Goal: Task Accomplishment & Management: Complete application form

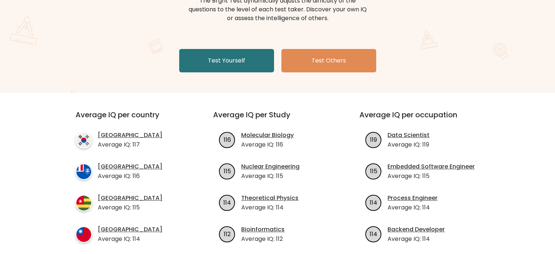
scroll to position [73, 0]
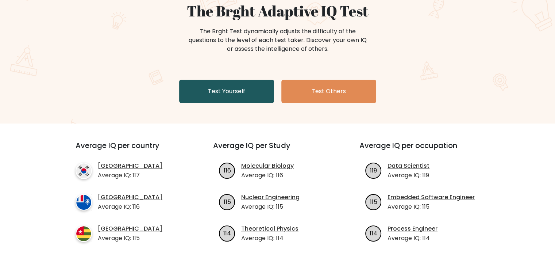
click at [230, 92] on link "Test Yourself" at bounding box center [226, 91] width 95 height 23
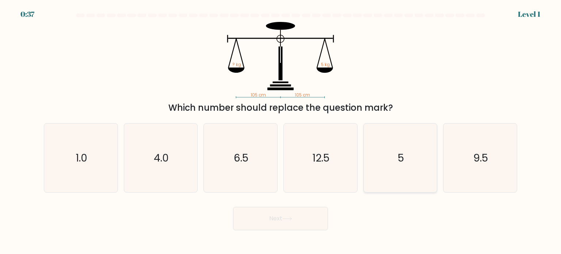
click at [398, 158] on text "5" at bounding box center [401, 157] width 6 height 15
click at [281, 131] on input "e. 5" at bounding box center [280, 129] width 0 height 4
radio input "true"
click at [272, 217] on button "Next" at bounding box center [280, 218] width 95 height 23
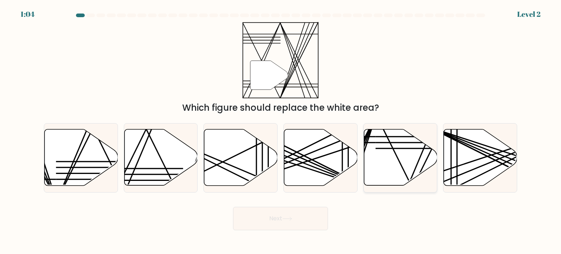
click at [386, 168] on icon at bounding box center [400, 157] width 73 height 56
click at [281, 131] on input "e." at bounding box center [280, 129] width 0 height 4
radio input "true"
click at [288, 215] on button "Next" at bounding box center [280, 218] width 95 height 23
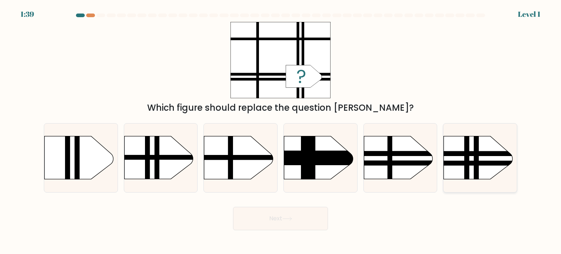
click at [460, 160] on rect at bounding box center [433, 126] width 191 height 145
click at [281, 131] on input "f." at bounding box center [280, 129] width 0 height 4
radio input "true"
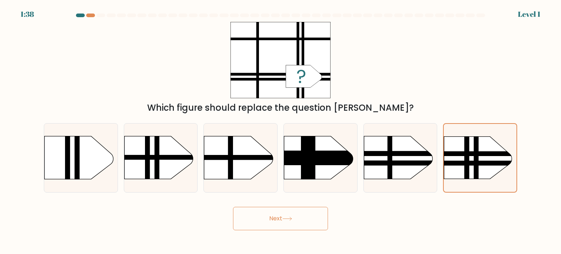
click at [277, 214] on button "Next" at bounding box center [280, 218] width 95 height 23
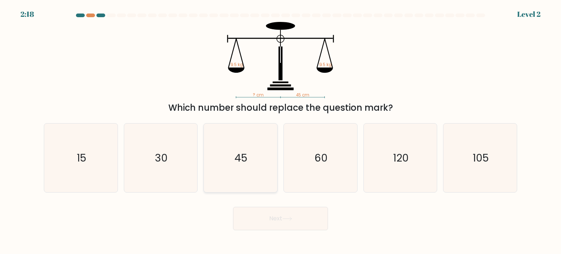
click at [239, 151] on text "45" at bounding box center [241, 157] width 13 height 15
click at [280, 131] on input "c. 45" at bounding box center [280, 129] width 0 height 4
radio input "true"
click at [289, 217] on icon at bounding box center [287, 219] width 10 height 4
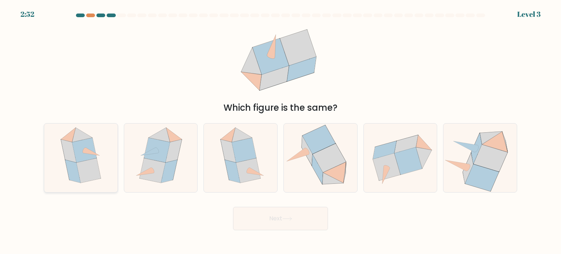
click at [80, 160] on icon at bounding box center [84, 150] width 24 height 24
click at [280, 131] on input "a." at bounding box center [280, 129] width 0 height 4
radio input "true"
drag, startPoint x: 281, startPoint y: 215, endPoint x: 277, endPoint y: 214, distance: 4.1
click at [280, 216] on button "Next" at bounding box center [280, 218] width 95 height 23
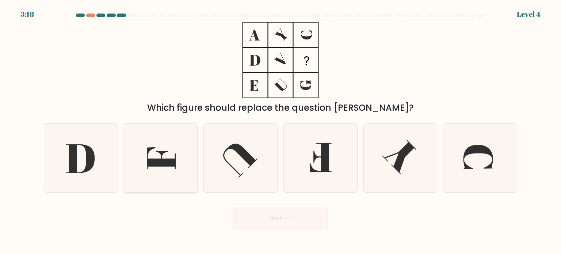
click at [161, 149] on icon at bounding box center [160, 157] width 69 height 69
click at [280, 131] on input "b." at bounding box center [280, 129] width 0 height 4
radio input "true"
click at [318, 160] on icon at bounding box center [320, 157] width 69 height 69
click at [281, 131] on input "d." at bounding box center [280, 129] width 0 height 4
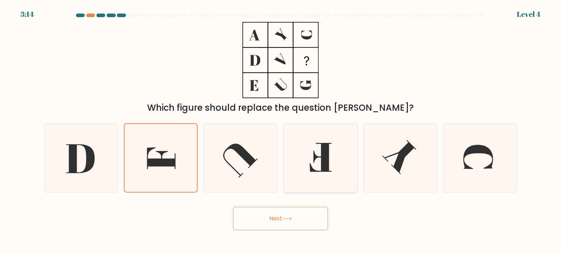
radio input "true"
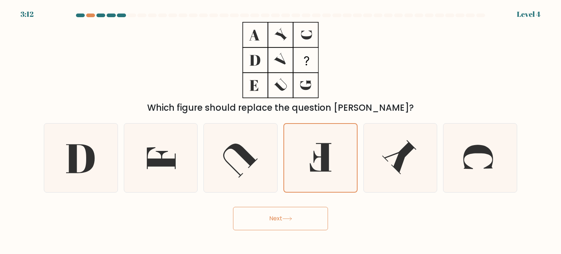
click at [279, 222] on button "Next" at bounding box center [280, 218] width 95 height 23
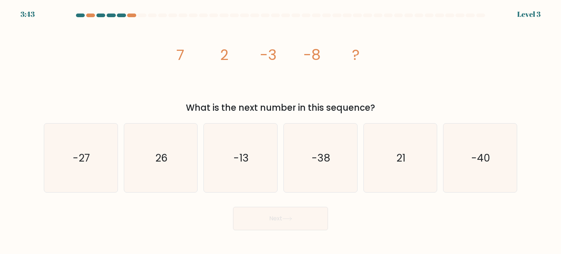
drag, startPoint x: 177, startPoint y: 50, endPoint x: 377, endPoint y: 104, distance: 206.7
click at [377, 104] on div "image/svg+xml 7 2 -3 -8 ? What is the next number in this sequence?" at bounding box center [280, 68] width 482 height 92
copy div "7 2 -3 -8 ? What is the next number in this sequence?"
click at [244, 162] on text "-13" at bounding box center [241, 157] width 15 height 15
click at [280, 131] on input "c. -13" at bounding box center [280, 129] width 0 height 4
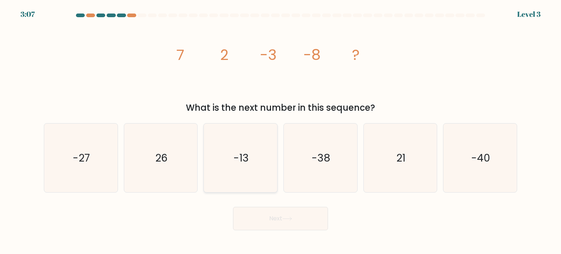
radio input "true"
click at [279, 217] on button "Next" at bounding box center [280, 218] width 95 height 23
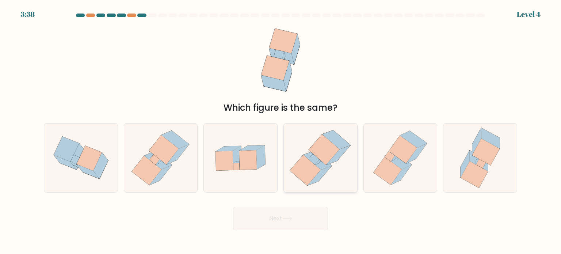
click at [326, 154] on icon at bounding box center [324, 149] width 31 height 31
click at [281, 131] on input "d." at bounding box center [280, 129] width 0 height 4
radio input "true"
click at [291, 222] on button "Next" at bounding box center [280, 218] width 95 height 23
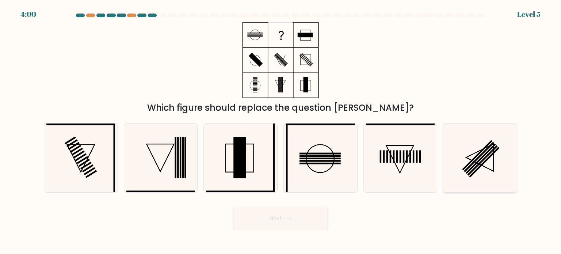
click at [479, 160] on rect at bounding box center [480, 158] width 30 height 30
click at [281, 131] on input "f." at bounding box center [280, 129] width 0 height 4
radio input "true"
click at [273, 217] on button "Next" at bounding box center [280, 218] width 95 height 23
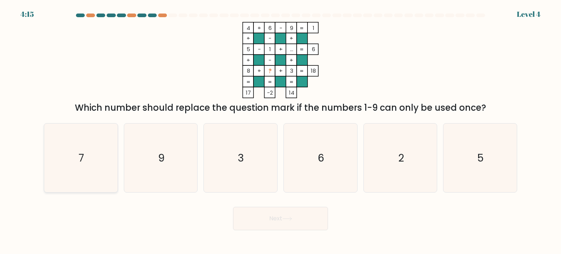
click at [111, 146] on icon "7" at bounding box center [80, 157] width 69 height 69
click at [280, 131] on input "a. 7" at bounding box center [280, 129] width 0 height 4
radio input "true"
click at [273, 218] on button "Next" at bounding box center [280, 218] width 95 height 23
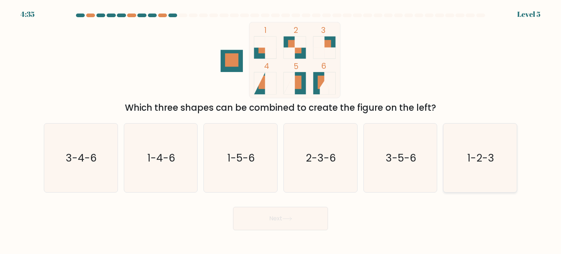
click at [479, 165] on icon "1-2-3" at bounding box center [479, 157] width 69 height 69
click at [281, 131] on input "f. 1-2-3" at bounding box center [280, 129] width 0 height 4
radio input "true"
click at [286, 220] on icon at bounding box center [287, 219] width 10 height 4
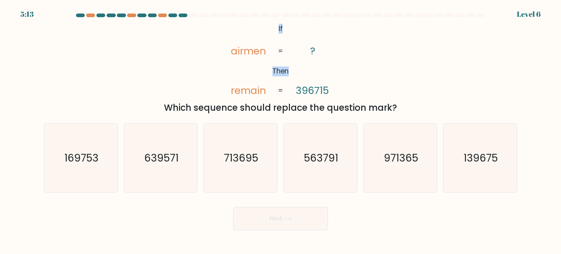
drag, startPoint x: 258, startPoint y: 19, endPoint x: 294, endPoint y: 59, distance: 53.8
click at [294, 59] on form "If ?" at bounding box center [280, 122] width 561 height 217
click at [231, 21] on form "If ?" at bounding box center [280, 122] width 561 height 217
drag, startPoint x: 252, startPoint y: 23, endPoint x: 288, endPoint y: 39, distance: 39.0
click at [288, 39] on form "If ?" at bounding box center [280, 122] width 561 height 217
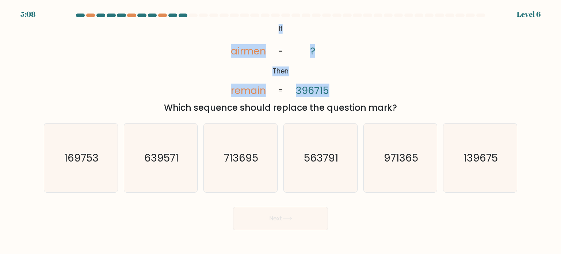
drag, startPoint x: 276, startPoint y: 23, endPoint x: 327, endPoint y: 85, distance: 80.7
click at [327, 85] on icon "@import url('https://fonts.googleapis.com/css?family=Abril+Fatface:400,100,100i…" at bounding box center [280, 60] width 123 height 76
copy icon "If Then airmen remain ? 396715"
click at [357, 66] on div "@import url('https://fonts.googleapis.com/css?family=Abril+Fatface:400,100,100i…" at bounding box center [280, 68] width 482 height 92
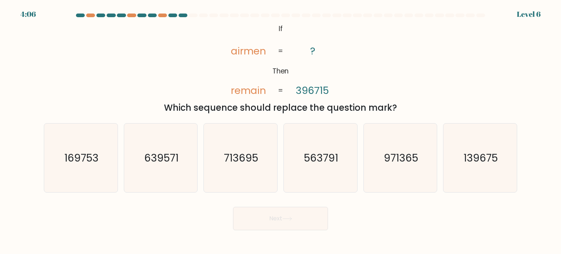
drag, startPoint x: 165, startPoint y: 105, endPoint x: 394, endPoint y: 111, distance: 229.4
click at [394, 111] on div "Which sequence should replace the question mark?" at bounding box center [280, 107] width 464 height 13
copy div "Which sequence should replace the question mark?"
click at [253, 162] on text "713695" at bounding box center [241, 157] width 34 height 15
click at [280, 131] on input "c. 713695" at bounding box center [280, 129] width 0 height 4
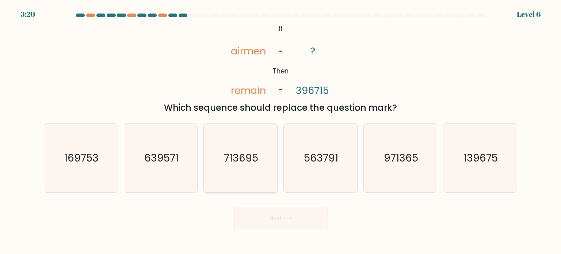
radio input "true"
click at [285, 219] on icon at bounding box center [287, 219] width 10 height 4
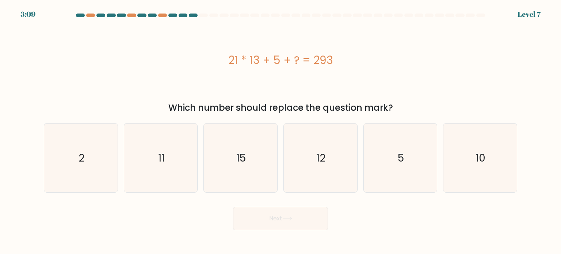
drag, startPoint x: 228, startPoint y: 58, endPoint x: 393, endPoint y: 110, distance: 172.5
click at [393, 110] on div "21 * 13 + 5 + ? = 293 Which number should replace the question mark?" at bounding box center [280, 68] width 482 height 92
copy div "21 * 13 + 5 + ? = 293 Which number should replace the question mark?"
click at [247, 161] on icon "15" at bounding box center [240, 157] width 69 height 69
click at [280, 131] on input "c. 15" at bounding box center [280, 129] width 0 height 4
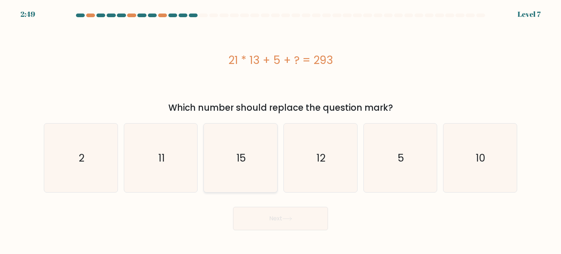
radio input "true"
click at [275, 218] on button "Next" at bounding box center [280, 218] width 95 height 23
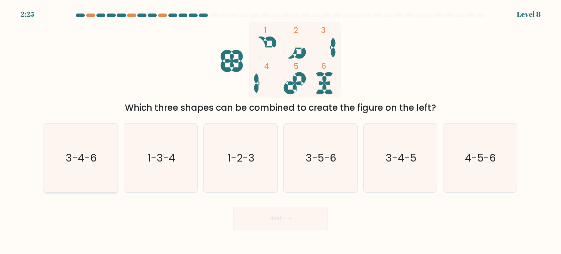
click at [94, 159] on text "3-4-6" at bounding box center [81, 157] width 31 height 15
click at [280, 131] on input "a. 3-4-6" at bounding box center [280, 129] width 0 height 4
radio input "true"
click at [276, 217] on button "Next" at bounding box center [280, 218] width 95 height 23
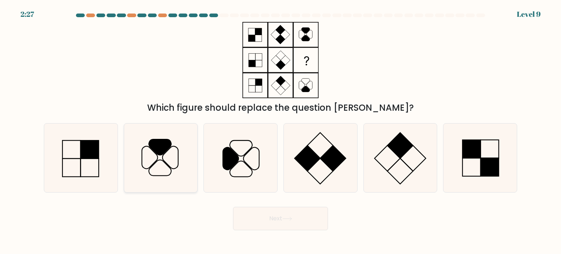
click at [158, 154] on icon at bounding box center [160, 157] width 69 height 69
click at [280, 131] on input "b." at bounding box center [280, 129] width 0 height 4
radio input "true"
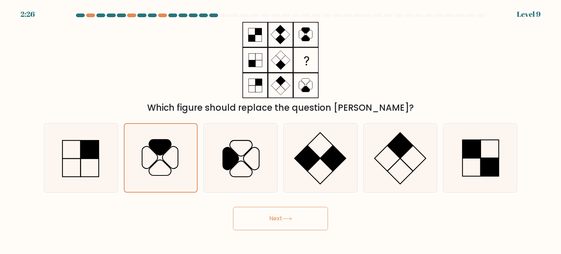
click at [283, 216] on button "Next" at bounding box center [280, 218] width 95 height 23
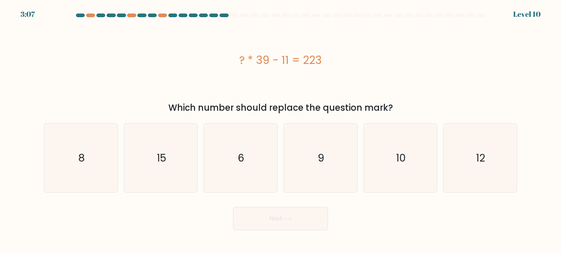
drag, startPoint x: 237, startPoint y: 58, endPoint x: 395, endPoint y: 109, distance: 166.1
click at [395, 109] on div "? * 39 - 11 = 223 Which number should replace the question mark?" at bounding box center [280, 68] width 482 height 92
copy div "? * 39 - 11 = 223 Which number should replace the question mark?"
click at [239, 166] on icon "6" at bounding box center [240, 157] width 69 height 69
click at [280, 131] on input "c. 6" at bounding box center [280, 129] width 0 height 4
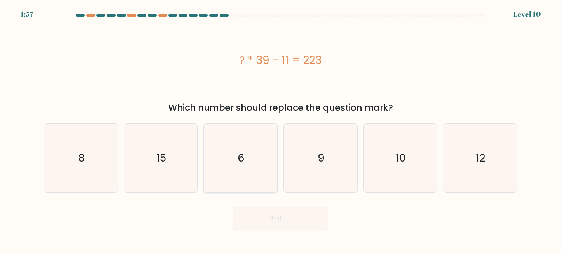
radio input "true"
click at [289, 214] on button "Next" at bounding box center [280, 218] width 95 height 23
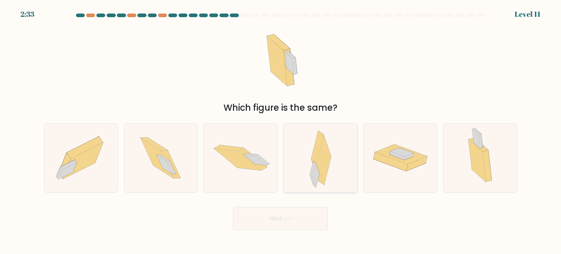
click at [321, 166] on icon at bounding box center [324, 160] width 15 height 50
click at [281, 131] on input "d." at bounding box center [280, 129] width 0 height 4
radio input "true"
click at [280, 217] on button "Next" at bounding box center [280, 218] width 95 height 23
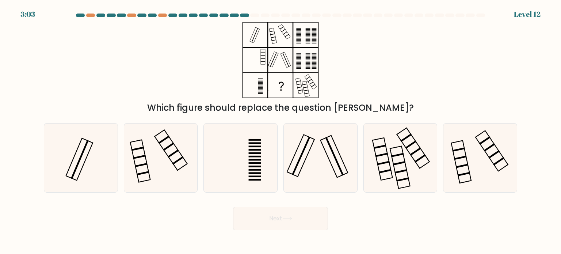
drag, startPoint x: 263, startPoint y: 92, endPoint x: 407, endPoint y: 43, distance: 152.3
click at [407, 43] on div "Which figure should replace the question mark?" at bounding box center [280, 68] width 482 height 92
drag, startPoint x: 241, startPoint y: 162, endPoint x: 258, endPoint y: 162, distance: 17.5
drag, startPoint x: 258, startPoint y: 162, endPoint x: 190, endPoint y: 30, distance: 148.6
click at [190, 30] on div "Which figure should replace the question mark?" at bounding box center [280, 68] width 482 height 92
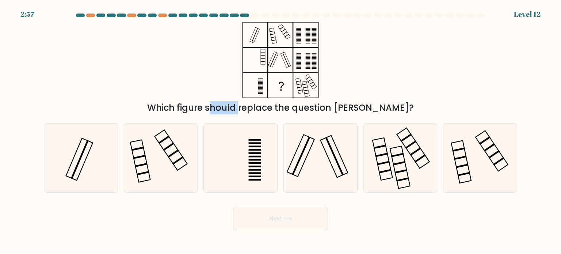
click at [190, 30] on div "Which figure should replace the question mark?" at bounding box center [280, 68] width 482 height 92
click at [166, 157] on icon at bounding box center [160, 157] width 69 height 69
click at [280, 131] on input "b." at bounding box center [280, 129] width 0 height 4
radio input "true"
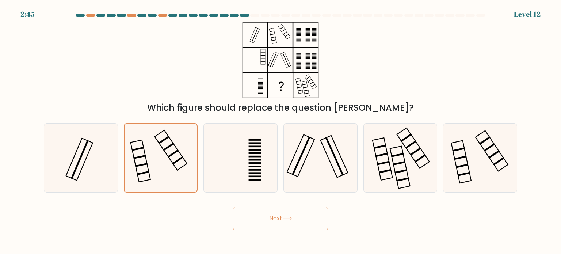
click at [281, 217] on button "Next" at bounding box center [280, 218] width 95 height 23
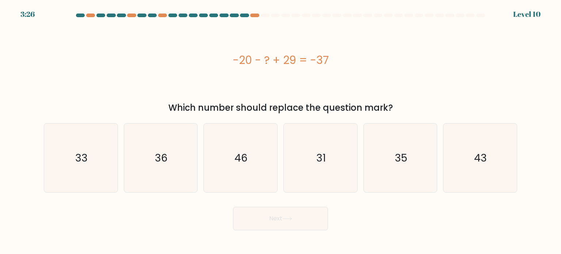
drag, startPoint x: 251, startPoint y: 61, endPoint x: 393, endPoint y: 111, distance: 150.7
click at [393, 111] on div "-20 - ? + 29 = -37 Which number should replace the question mark?" at bounding box center [280, 68] width 482 height 92
click at [210, 65] on div "-20 - ? + 29 = -37" at bounding box center [280, 60] width 473 height 16
drag, startPoint x: 234, startPoint y: 58, endPoint x: 394, endPoint y: 103, distance: 166.3
click at [394, 103] on div "-20 - ? + 29 = -37 Which number should replace the question mark?" at bounding box center [280, 68] width 482 height 92
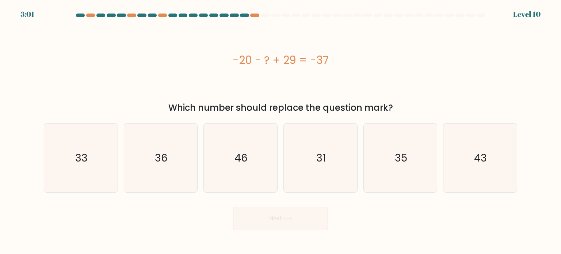
copy div "-20 - ? + 29 = -37 Which number should replace the question mark?"
click at [261, 171] on icon "46" at bounding box center [240, 157] width 69 height 69
click at [280, 131] on input "c. 46" at bounding box center [280, 129] width 0 height 4
radio input "true"
click at [287, 215] on button "Next" at bounding box center [280, 218] width 95 height 23
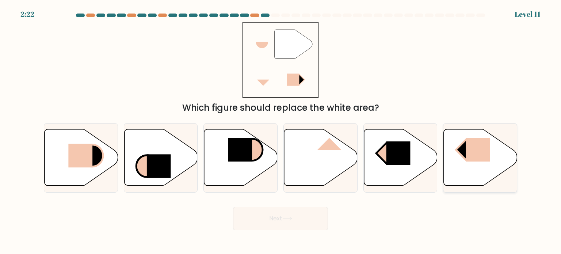
click at [474, 163] on icon at bounding box center [480, 157] width 73 height 56
click at [281, 131] on input "f." at bounding box center [280, 129] width 0 height 4
radio input "true"
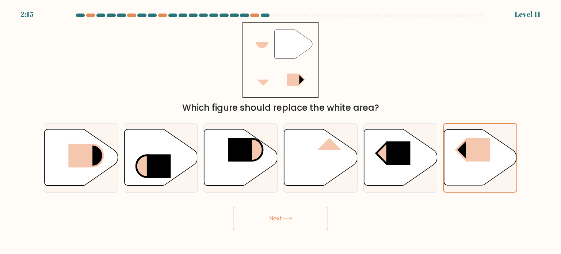
click at [283, 215] on button "Next" at bounding box center [280, 218] width 95 height 23
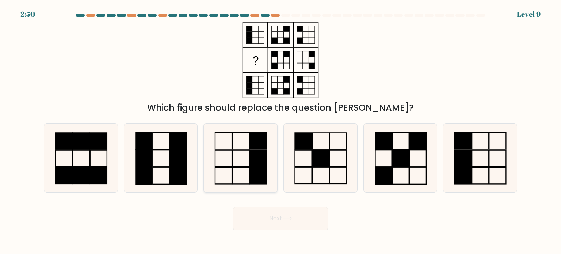
click at [241, 165] on icon at bounding box center [240, 157] width 69 height 69
click at [280, 131] on input "c." at bounding box center [280, 129] width 0 height 4
radio input "true"
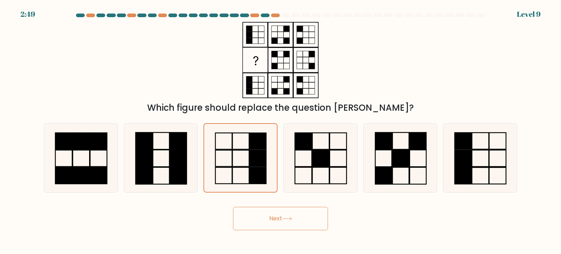
click at [290, 218] on icon at bounding box center [287, 219] width 10 height 4
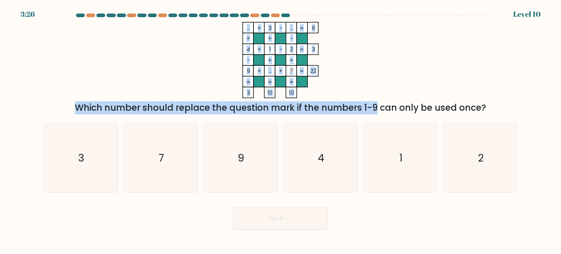
drag, startPoint x: 254, startPoint y: 25, endPoint x: 310, endPoint y: 99, distance: 92.0
click at [310, 99] on div "... + 3 - ... 6 + + - 4 + 1 - 2 3 - + + 9 + ... + ? = 22 = = = = 3 10 10 = Whic…" at bounding box center [280, 68] width 482 height 92
click at [217, 62] on icon "... + 3 - ... 6 + + - 4 + 1 - 2 3 - + + 9 + ... + ? = 22 = = = = 3 10 10 =" at bounding box center [280, 60] width 219 height 76
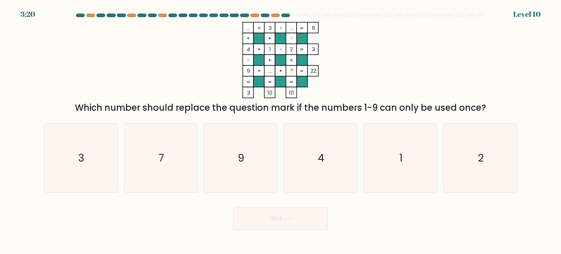
drag, startPoint x: 247, startPoint y: 25, endPoint x: 430, endPoint y: 101, distance: 198.0
click at [488, 109] on div "... + 3 - ... 6 + + - 4 + 1 - 2 3 - + + 9 + ... + ? = 22 = = = = 3 10 10 = Whic…" at bounding box center [280, 68] width 482 height 92
copy div ".. + 3 - ... 6 + + - 4 + 1 - 2 3 - + + 9 + ... + ? = 22 = = = = 3 10 10 = Which…"
click at [391, 58] on div "... + 3 - ... 6 + + - 4 + 1 - 2 3 - + + 9 + ... + ? = 22 = = = = 3 10 10 = Whic…" at bounding box center [280, 68] width 482 height 92
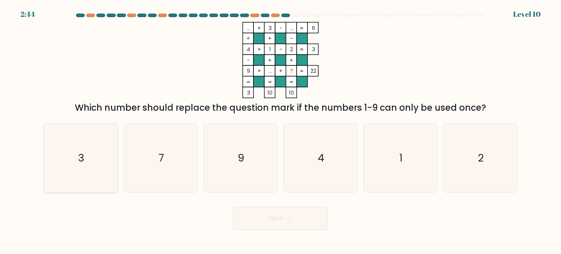
click at [94, 156] on icon "3" at bounding box center [80, 157] width 69 height 69
click at [280, 131] on input "a. 3" at bounding box center [280, 129] width 0 height 4
radio input "true"
click at [319, 160] on text "4" at bounding box center [321, 157] width 7 height 15
click at [281, 131] on input "d. 4" at bounding box center [280, 129] width 0 height 4
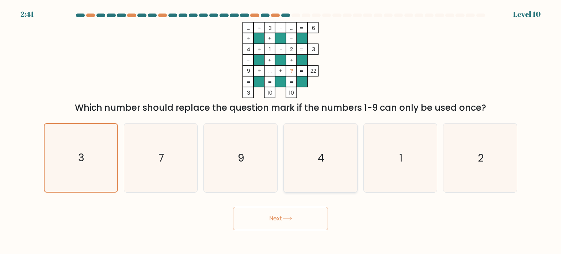
radio input "true"
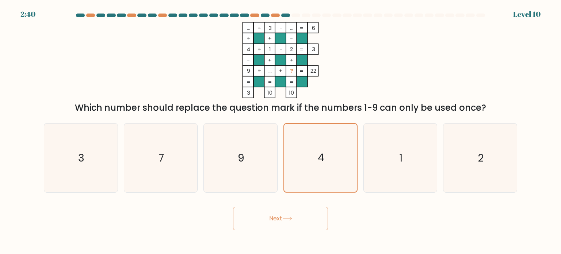
click at [279, 222] on button "Next" at bounding box center [280, 218] width 95 height 23
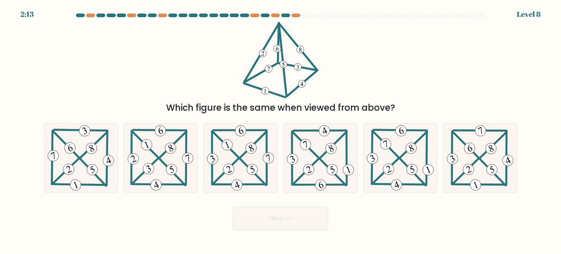
click at [83, 155] on 398 at bounding box center [94, 144] width 27 height 26
click at [280, 131] on input "a." at bounding box center [280, 129] width 0 height 4
radio input "true"
click at [266, 219] on button "Next" at bounding box center [280, 218] width 95 height 23
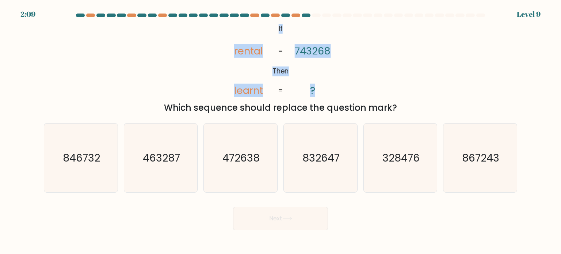
drag, startPoint x: 277, startPoint y: 24, endPoint x: 319, endPoint y: 92, distance: 79.3
click at [319, 92] on icon "@import url('https://fonts.googleapis.com/css?family=Abril+Fatface:400,100,100i…" at bounding box center [280, 60] width 123 height 76
click at [257, 24] on icon "@import url('https://fonts.googleapis.com/css?family=Abril+Fatface:400,100,100i…" at bounding box center [280, 60] width 123 height 76
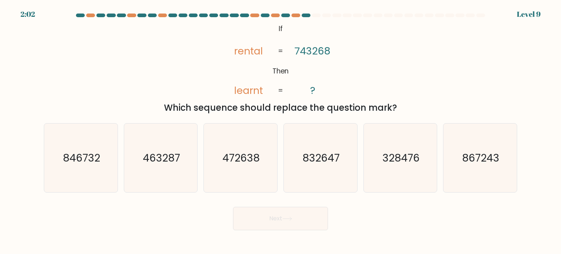
drag, startPoint x: 275, startPoint y: 24, endPoint x: 397, endPoint y: 102, distance: 145.3
click at [397, 102] on div "@import url('https://fonts.googleapis.com/css?family=Abril+Fatface:400,100,100i…" at bounding box center [280, 68] width 482 height 92
copy div "If Then rental learnt 743268 ? = = Which sequence should replace the question m…"
click at [209, 72] on div "@import url('https://fonts.googleapis.com/css?family=Abril+Fatface:400,100,100i…" at bounding box center [280, 68] width 482 height 92
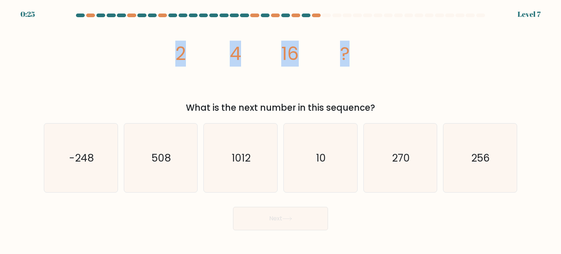
drag, startPoint x: 180, startPoint y: 53, endPoint x: 353, endPoint y: 55, distance: 173.4
click at [353, 55] on icon "image/svg+xml 2 4 16 ?" at bounding box center [280, 60] width 219 height 76
copy g "2 4 16 ?"
click at [209, 81] on icon "image/svg+xml 2 4 16 ?" at bounding box center [280, 60] width 219 height 76
drag, startPoint x: 179, startPoint y: 47, endPoint x: 383, endPoint y: 105, distance: 211.5
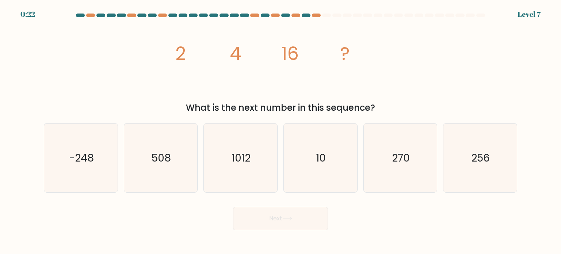
click at [383, 105] on div "image/svg+xml 2 4 16 ? What is the next number in this sequence?" at bounding box center [280, 68] width 482 height 92
copy div "2 4 16 ? What is the next number in this sequence?"
drag, startPoint x: 486, startPoint y: 157, endPoint x: 427, endPoint y: 171, distance: 60.5
click at [486, 157] on text "256" at bounding box center [480, 157] width 19 height 15
click at [281, 131] on input "f. 256" at bounding box center [280, 129] width 0 height 4
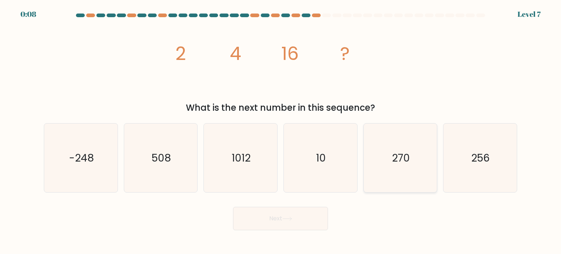
radio input "true"
click at [291, 220] on icon at bounding box center [287, 219] width 10 height 4
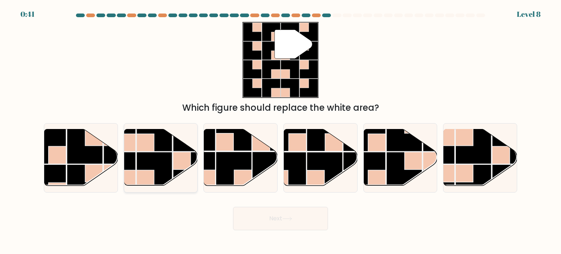
click at [154, 166] on rect at bounding box center [155, 170] width 36 height 36
click at [280, 131] on input "b." at bounding box center [280, 129] width 0 height 4
radio input "true"
drag, startPoint x: 290, startPoint y: 220, endPoint x: 288, endPoint y: 216, distance: 4.7
click at [290, 220] on icon at bounding box center [287, 219] width 10 height 4
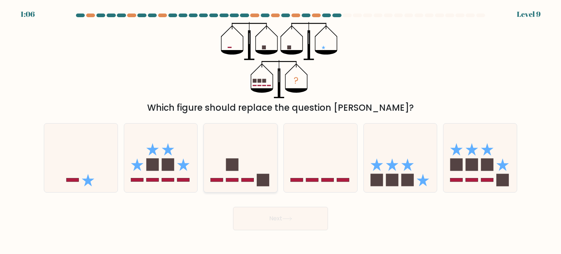
click at [245, 172] on icon at bounding box center [240, 157] width 73 height 61
click at [280, 131] on input "c." at bounding box center [280, 129] width 0 height 4
radio input "true"
click at [282, 216] on button "Next" at bounding box center [280, 218] width 95 height 23
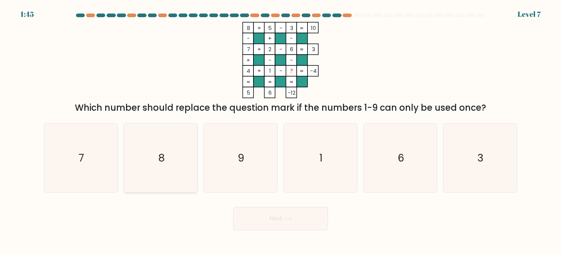
drag, startPoint x: 164, startPoint y: 154, endPoint x: 191, endPoint y: 155, distance: 27.4
click at [164, 153] on text "8" at bounding box center [161, 157] width 7 height 15
click at [280, 131] on input "b. 8" at bounding box center [280, 129] width 0 height 4
radio input "true"
click at [284, 211] on button "Next" at bounding box center [280, 218] width 95 height 23
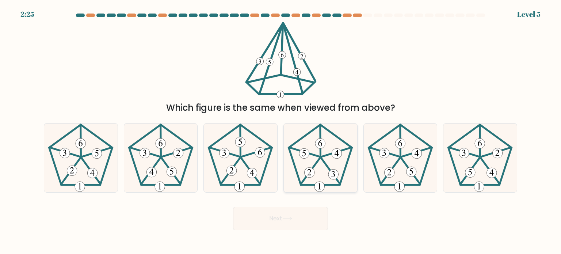
click at [323, 169] on icon at bounding box center [320, 157] width 69 height 69
click at [281, 131] on input "d." at bounding box center [280, 129] width 0 height 4
radio input "true"
click at [285, 223] on button "Next" at bounding box center [280, 218] width 95 height 23
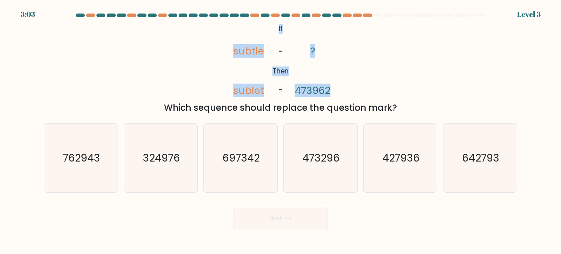
drag, startPoint x: 276, startPoint y: 26, endPoint x: 338, endPoint y: 78, distance: 81.2
click at [338, 78] on icon "@import url('https://fonts.googleapis.com/css?family=Abril+Fatface:400,100,100i…" at bounding box center [280, 60] width 123 height 76
click at [238, 52] on tspan "subtle" at bounding box center [248, 51] width 31 height 14
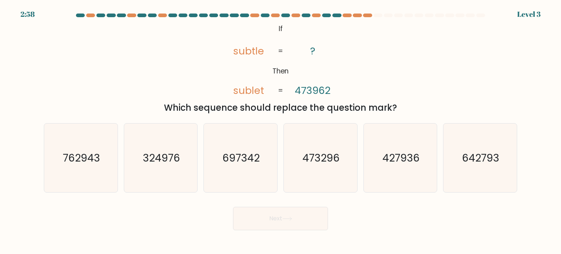
drag, startPoint x: 277, startPoint y: 24, endPoint x: 401, endPoint y: 102, distance: 145.6
click at [401, 102] on div "@import url('https://fonts.googleapis.com/css?family=Abril+Fatface:400,100,100i…" at bounding box center [280, 68] width 482 height 92
copy div "If Then subtle sublet ? 473962 = = Which sequence should replace the question m…"
click at [318, 155] on text "473296" at bounding box center [320, 157] width 37 height 15
click at [281, 131] on input "d. 473296" at bounding box center [280, 129] width 0 height 4
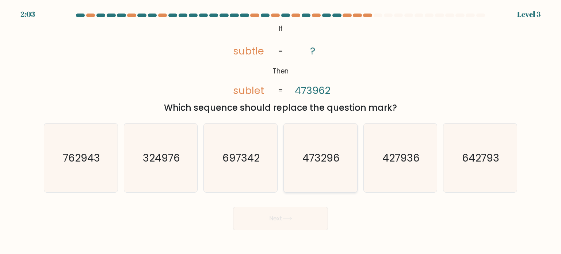
radio input "true"
click at [269, 223] on button "Next" at bounding box center [280, 218] width 95 height 23
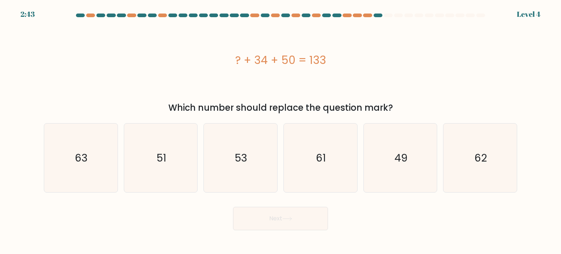
drag, startPoint x: 236, startPoint y: 58, endPoint x: 391, endPoint y: 111, distance: 163.6
click at [391, 111] on div "? + 34 + 50 = 133 Which number should replace the question mark?" at bounding box center [280, 68] width 482 height 92
copy div "? + 34 + 50 = 133 Which number should replace the question mark?"
click at [409, 158] on icon "49" at bounding box center [400, 157] width 69 height 69
click at [281, 131] on input "e. 49" at bounding box center [280, 129] width 0 height 4
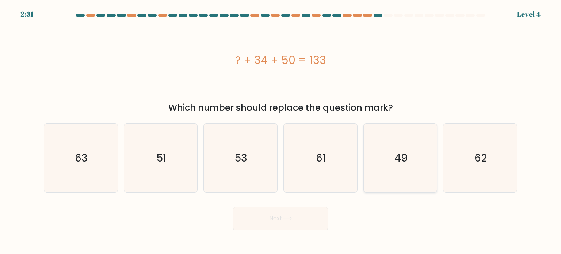
radio input "true"
click at [275, 219] on button "Next" at bounding box center [280, 218] width 95 height 23
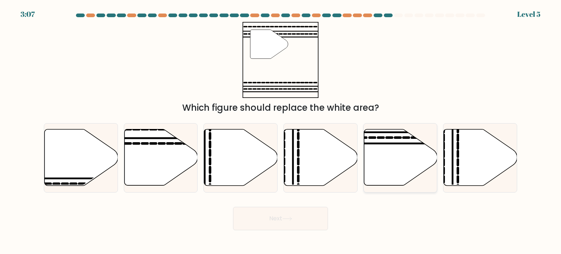
click at [389, 153] on icon at bounding box center [400, 157] width 73 height 56
click at [281, 131] on input "e." at bounding box center [280, 129] width 0 height 4
radio input "true"
click at [291, 216] on button "Next" at bounding box center [280, 218] width 95 height 23
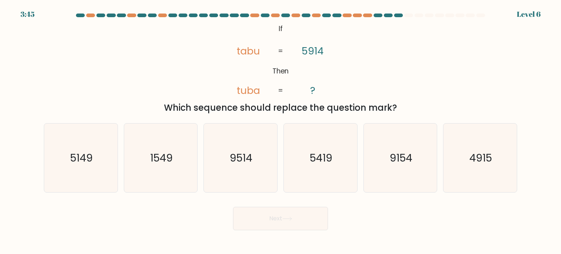
drag, startPoint x: 278, startPoint y: 27, endPoint x: 393, endPoint y: 110, distance: 141.8
click at [393, 110] on div "@import url('https://fonts.googleapis.com/css?family=Abril+Fatface:400,100,100i…" at bounding box center [280, 68] width 482 height 92
copy div "If Then tabu tuba 5914 ? = = Which sequence should replace the question mark?"
click at [362, 65] on div "@import url('https://fonts.googleapis.com/css?family=Abril+Fatface:400,100,100i…" at bounding box center [280, 68] width 482 height 92
click at [320, 166] on icon "5419" at bounding box center [320, 157] width 69 height 69
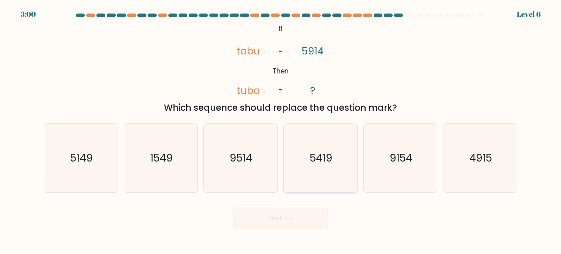
click at [281, 131] on input "d. 5419" at bounding box center [280, 129] width 0 height 4
radio input "true"
click at [281, 219] on button "Next" at bounding box center [280, 218] width 95 height 23
click at [279, 217] on button "Next" at bounding box center [280, 218] width 95 height 23
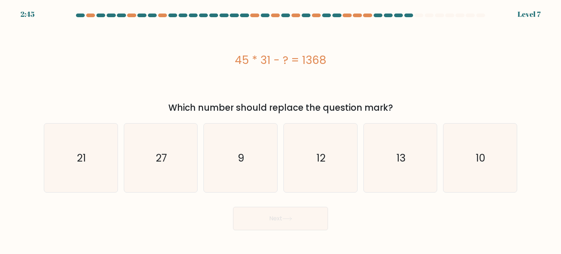
drag, startPoint x: 251, startPoint y: 58, endPoint x: 396, endPoint y: 107, distance: 153.0
click at [396, 107] on div "45 * 31 - ? = 1368 Which number should replace the question mark?" at bounding box center [280, 68] width 482 height 92
copy div "45 * 31 - ? = 1368 Which number should replace the question mark?"
click at [152, 156] on icon "27" at bounding box center [160, 157] width 69 height 69
click at [280, 131] on input "b. 27" at bounding box center [280, 129] width 0 height 4
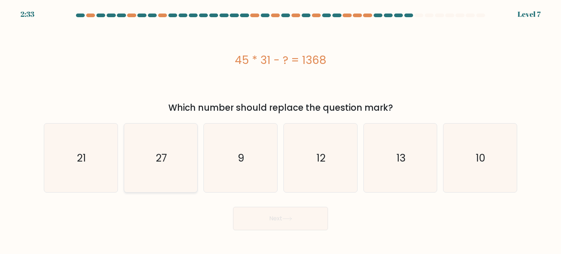
radio input "true"
click at [284, 220] on icon at bounding box center [287, 219] width 10 height 4
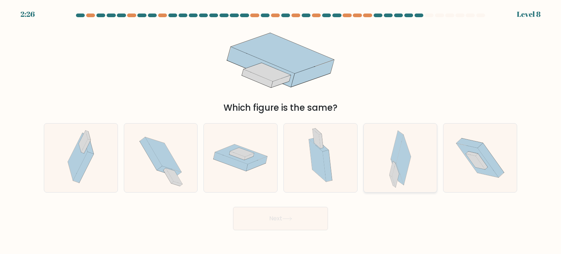
click at [398, 162] on icon at bounding box center [403, 160] width 15 height 50
click at [281, 131] on input "e." at bounding box center [280, 129] width 0 height 4
radio input "true"
click at [287, 214] on button "Next" at bounding box center [280, 218] width 95 height 23
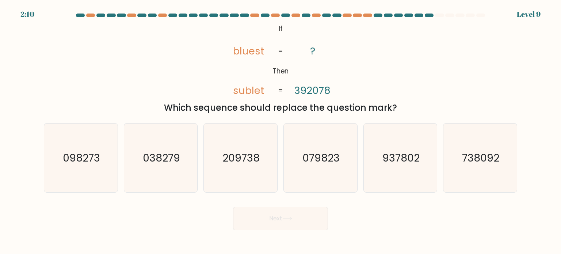
drag, startPoint x: 275, startPoint y: 27, endPoint x: 394, endPoint y: 107, distance: 143.2
click at [404, 110] on div "@import url('https://fonts.googleapis.com/css?family=Abril+Fatface:400,100,100i…" at bounding box center [280, 68] width 482 height 92
copy div "If Then bluest sublet ? 392078 = = Which sequence should replace the question m…"
click at [245, 156] on text "209738" at bounding box center [241, 157] width 37 height 15
click at [280, 131] on input "c. 209738" at bounding box center [280, 129] width 0 height 4
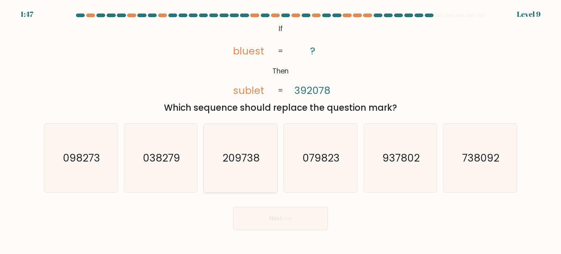
radio input "true"
click at [284, 219] on icon at bounding box center [287, 219] width 10 height 4
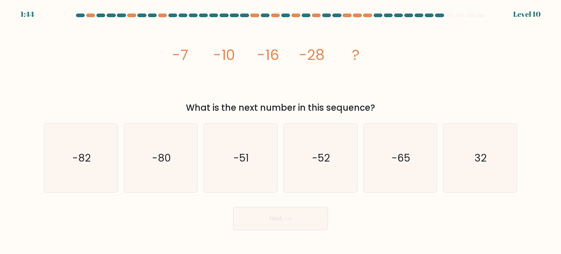
click at [347, 80] on icon "image/svg+xml -7 -10 -16 -28 ?" at bounding box center [280, 60] width 219 height 76
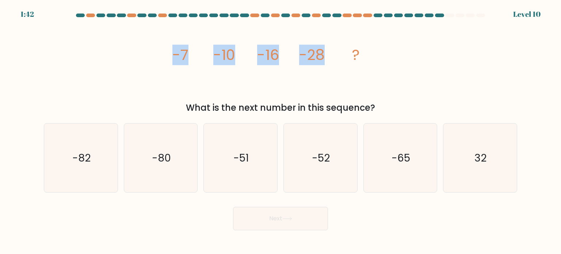
click at [161, 75] on div "image/svg+xml -7 -10 -16 -28 ? What is the next number in this sequence?" at bounding box center [280, 68] width 482 height 92
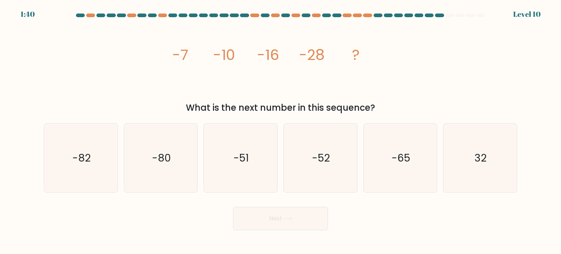
drag, startPoint x: 176, startPoint y: 42, endPoint x: 380, endPoint y: 114, distance: 216.1
click at [380, 114] on div "image/svg+xml -7 -10 -16 -28 ? What is the next number in this sequence?" at bounding box center [280, 68] width 482 height 92
copy div "-7 -10 -16 -28 ? What is the next number in this sequence?"
click at [332, 147] on icon "-52" at bounding box center [320, 157] width 69 height 69
click at [281, 131] on input "d. -52" at bounding box center [280, 129] width 0 height 4
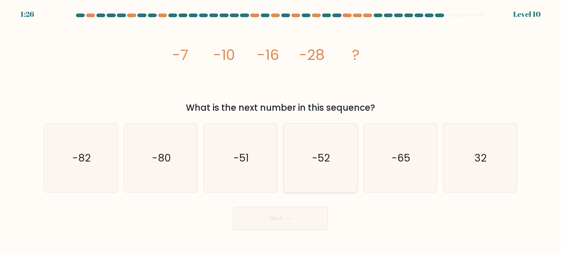
radio input "true"
click at [294, 212] on button "Next" at bounding box center [280, 218] width 95 height 23
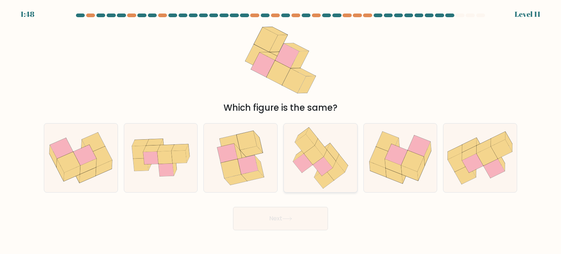
click at [316, 165] on icon at bounding box center [323, 166] width 20 height 19
click at [281, 131] on input "d." at bounding box center [280, 129] width 0 height 4
radio input "true"
drag, startPoint x: 283, startPoint y: 223, endPoint x: 280, endPoint y: 217, distance: 6.9
click at [283, 223] on button "Next" at bounding box center [280, 218] width 95 height 23
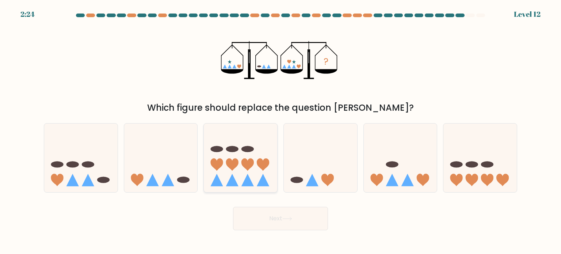
click at [258, 168] on icon at bounding box center [240, 157] width 73 height 61
click at [280, 131] on input "c." at bounding box center [280, 129] width 0 height 4
radio input "true"
click at [90, 175] on icon at bounding box center [80, 157] width 73 height 61
click at [280, 131] on input "a." at bounding box center [280, 129] width 0 height 4
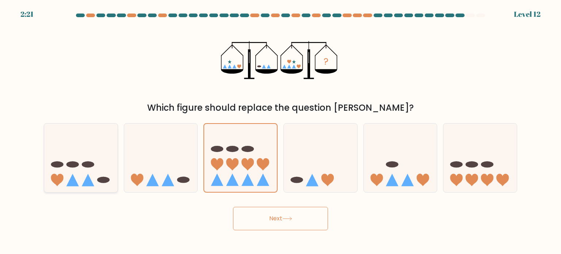
radio input "true"
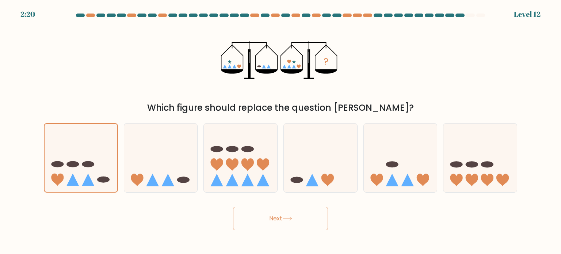
click at [281, 215] on button "Next" at bounding box center [280, 218] width 95 height 23
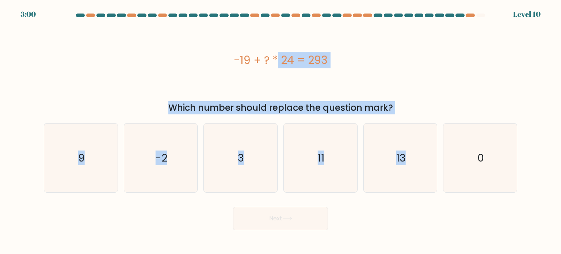
drag, startPoint x: 232, startPoint y: 59, endPoint x: 406, endPoint y: 114, distance: 182.3
click at [406, 114] on form "a. 9" at bounding box center [280, 122] width 561 height 217
click at [164, 77] on div "-19 + ? * 24 = 293" at bounding box center [280, 60] width 473 height 76
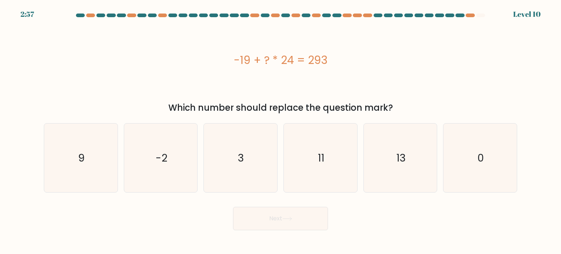
drag, startPoint x: 230, startPoint y: 58, endPoint x: 399, endPoint y: 108, distance: 175.7
click at [399, 108] on div "-19 + ? * 24 = 293 Which number should replace the question mark?" at bounding box center [280, 68] width 482 height 92
click at [399, 157] on text "13" at bounding box center [400, 157] width 9 height 15
click at [281, 131] on input "e. 13" at bounding box center [280, 129] width 0 height 4
radio input "true"
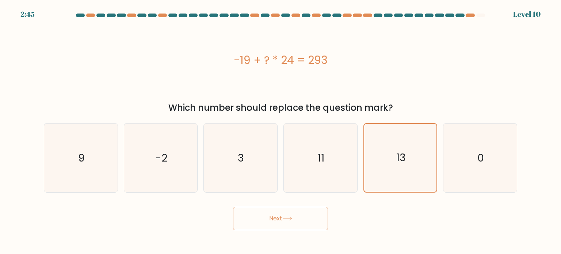
click at [286, 214] on button "Next" at bounding box center [280, 218] width 95 height 23
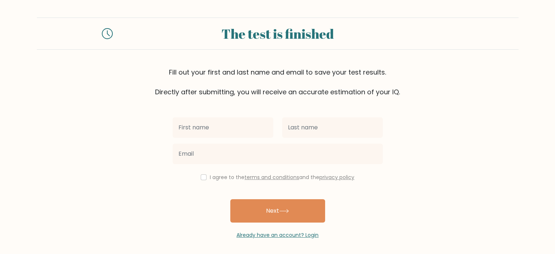
click at [200, 122] on input "text" at bounding box center [223, 127] width 101 height 20
type input "k"
type input "[PERSON_NAME] [PERSON_NAME]"
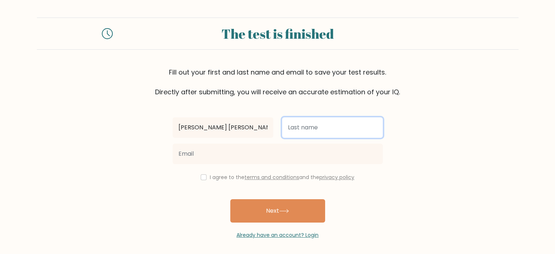
click at [303, 124] on input "text" at bounding box center [332, 127] width 101 height 20
type input "[PERSON_NAME]"
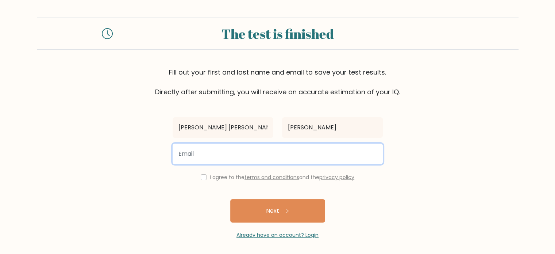
click at [268, 146] on input "email" at bounding box center [278, 153] width 210 height 20
type input "kimberlyannbarquincabalquinto@gmail.com"
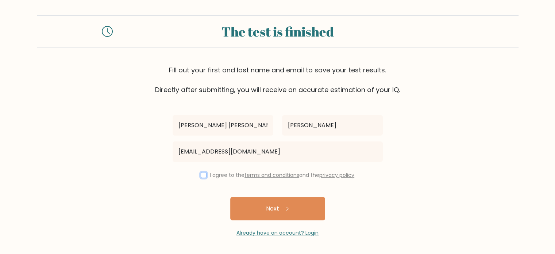
click at [204, 176] on input "checkbox" at bounding box center [204, 175] width 6 height 6
checkbox input "true"
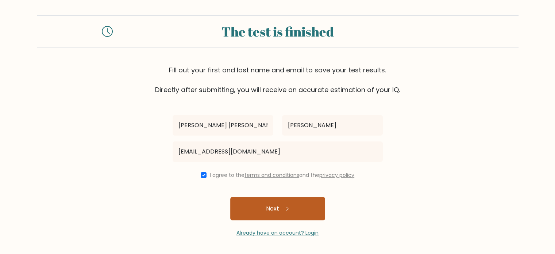
click at [282, 207] on icon at bounding box center [284, 209] width 10 height 4
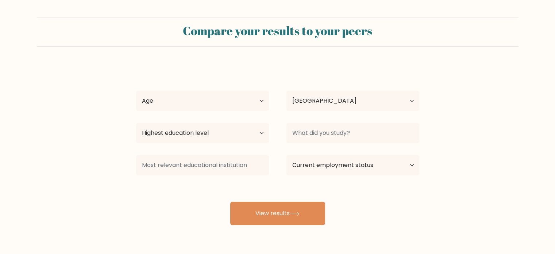
select select "PH"
drag, startPoint x: 259, startPoint y: 99, endPoint x: 242, endPoint y: 100, distance: 17.2
click at [259, 99] on select "Age Under [DEMOGRAPHIC_DATA] [DEMOGRAPHIC_DATA] [DEMOGRAPHIC_DATA] [DEMOGRAPHIC…" at bounding box center [202, 101] width 133 height 20
select select "25_34"
click at [136, 91] on select "Age Under [DEMOGRAPHIC_DATA] [DEMOGRAPHIC_DATA] [DEMOGRAPHIC_DATA] [DEMOGRAPHIC…" at bounding box center [202, 101] width 133 height 20
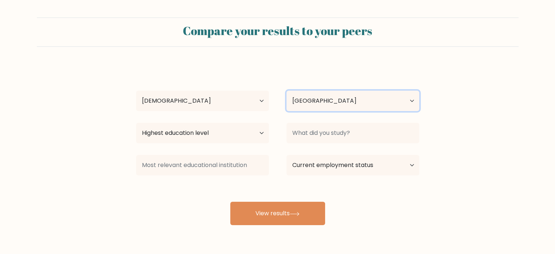
click at [410, 102] on select "Country [GEOGRAPHIC_DATA] [GEOGRAPHIC_DATA] [GEOGRAPHIC_DATA] [US_STATE] [GEOGR…" at bounding box center [353, 101] width 133 height 20
drag, startPoint x: 329, startPoint y: 101, endPoint x: 239, endPoint y: 125, distance: 92.5
click at [329, 101] on select "Country [GEOGRAPHIC_DATA] [GEOGRAPHIC_DATA] [GEOGRAPHIC_DATA] [US_STATE] [GEOGR…" at bounding box center [353, 101] width 133 height 20
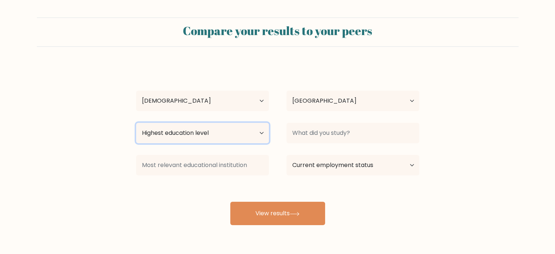
click at [263, 132] on select "Highest education level No schooling Primary Lower Secondary Upper Secondary Oc…" at bounding box center [202, 133] width 133 height 20
click at [136, 123] on select "Highest education level No schooling Primary Lower Secondary Upper Secondary Oc…" at bounding box center [202, 133] width 133 height 20
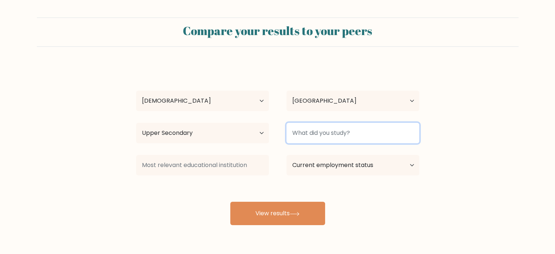
click at [356, 134] on input at bounding box center [353, 133] width 133 height 20
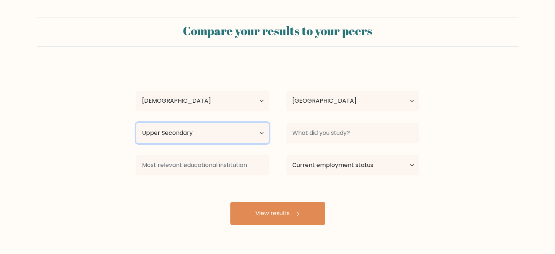
click at [261, 130] on select "Highest education level No schooling Primary Lower Secondary Upper Secondary Oc…" at bounding box center [202, 133] width 133 height 20
click at [136, 123] on select "Highest education level No schooling Primary Lower Secondary Upper Secondary Oc…" at bounding box center [202, 133] width 133 height 20
click at [261, 134] on select "Highest education level No schooling Primary Lower Secondary Upper Secondary Oc…" at bounding box center [202, 133] width 133 height 20
click at [136, 123] on select "Highest education level No schooling Primary Lower Secondary Upper Secondary Oc…" at bounding box center [202, 133] width 133 height 20
click at [198, 137] on select "Highest education level No schooling Primary Lower Secondary Upper Secondary Oc…" at bounding box center [202, 133] width 133 height 20
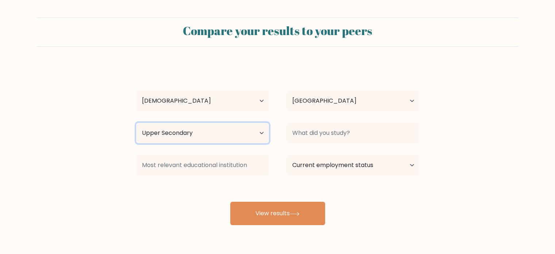
select select "lower_secondary"
click at [136, 123] on select "Highest education level No schooling Primary Lower Secondary Upper Secondary Oc…" at bounding box center [202, 133] width 133 height 20
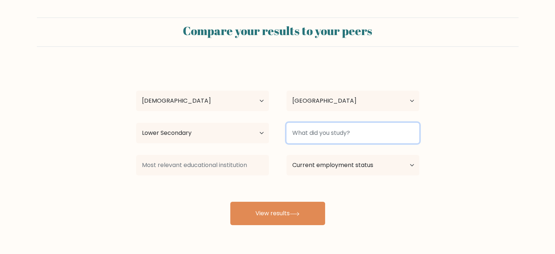
click at [349, 130] on input at bounding box center [353, 133] width 133 height 20
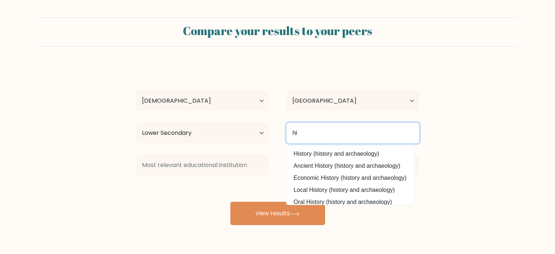
type input "h"
type input "j"
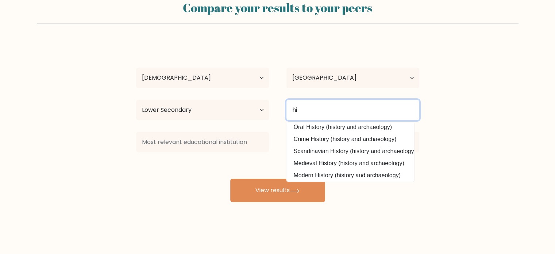
scroll to position [35, 0]
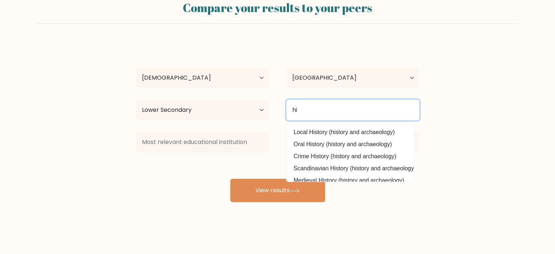
click at [307, 109] on input "hi" at bounding box center [353, 110] width 133 height 20
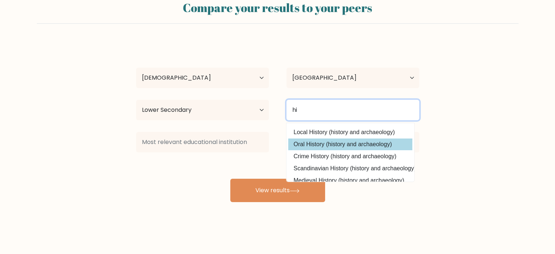
scroll to position [0, 0]
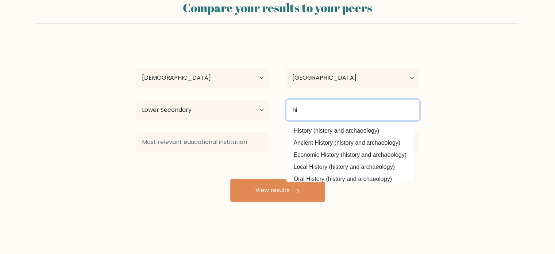
click at [314, 109] on input "hi" at bounding box center [353, 110] width 133 height 20
type input "h"
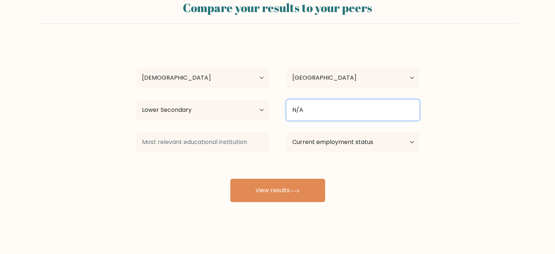
type input "N/A"
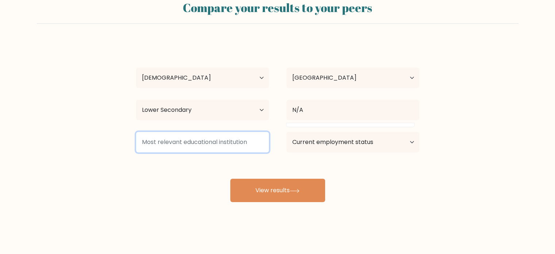
click at [241, 138] on input at bounding box center [202, 142] width 133 height 20
click at [247, 143] on input at bounding box center [202, 142] width 133 height 20
type input "N/A"
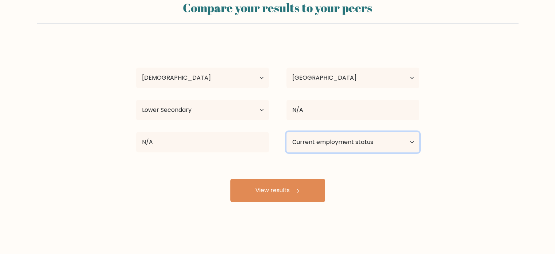
click at [411, 142] on select "Current employment status Employed Student Retired Other / prefer not to answer" at bounding box center [353, 142] width 133 height 20
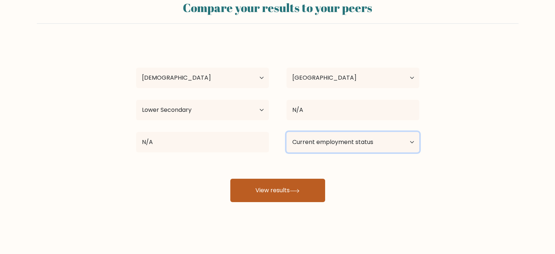
select select "other"
click at [287, 132] on select "Current employment status Employed Student Retired Other / prefer not to answer" at bounding box center [353, 142] width 133 height 20
click at [283, 190] on button "View results" at bounding box center [277, 190] width 95 height 23
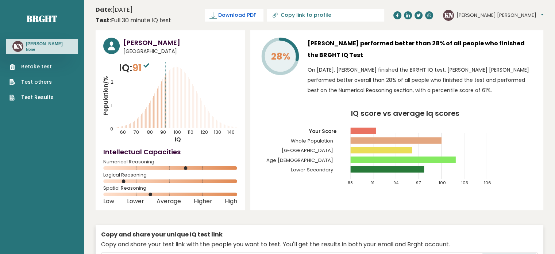
click at [217, 15] on icon at bounding box center [213, 15] width 7 height 7
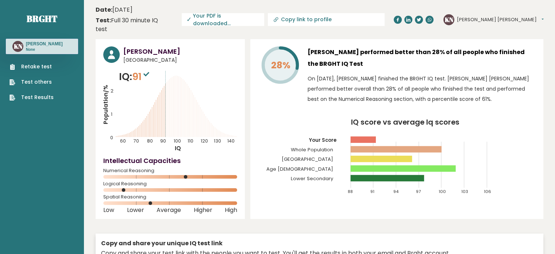
click at [280, 16] on icon at bounding box center [276, 19] width 7 height 7
type input "[URL][DOMAIN_NAME][PERSON_NAME]"
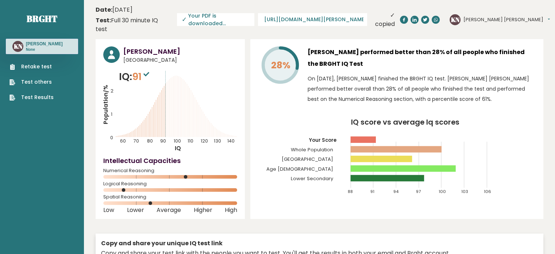
click at [187, 15] on span "✓" at bounding box center [184, 19] width 5 height 9
